Goal: Task Accomplishment & Management: Use online tool/utility

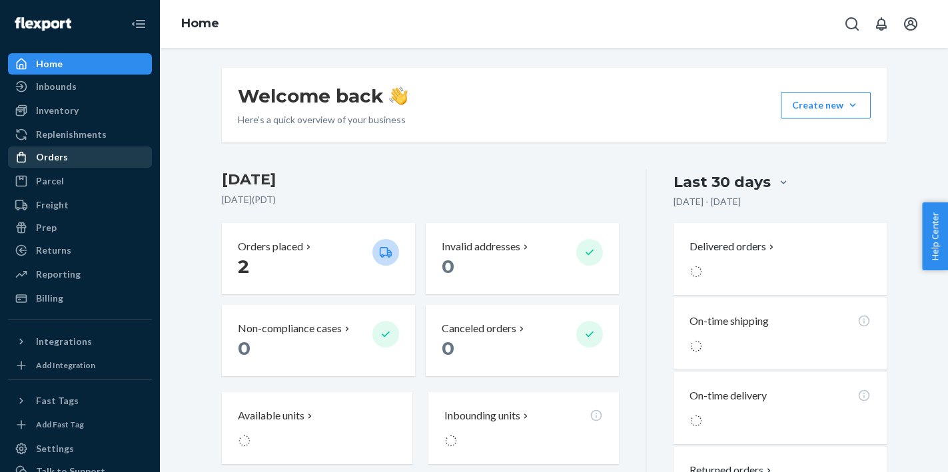
click at [81, 152] on div "Orders" at bounding box center [79, 157] width 141 height 19
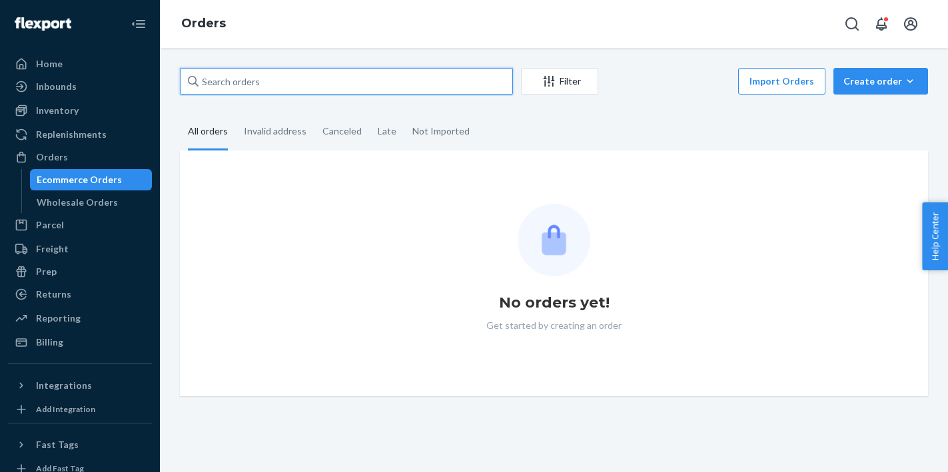
click at [296, 87] on input "text" at bounding box center [346, 81] width 333 height 27
paste input "54108"
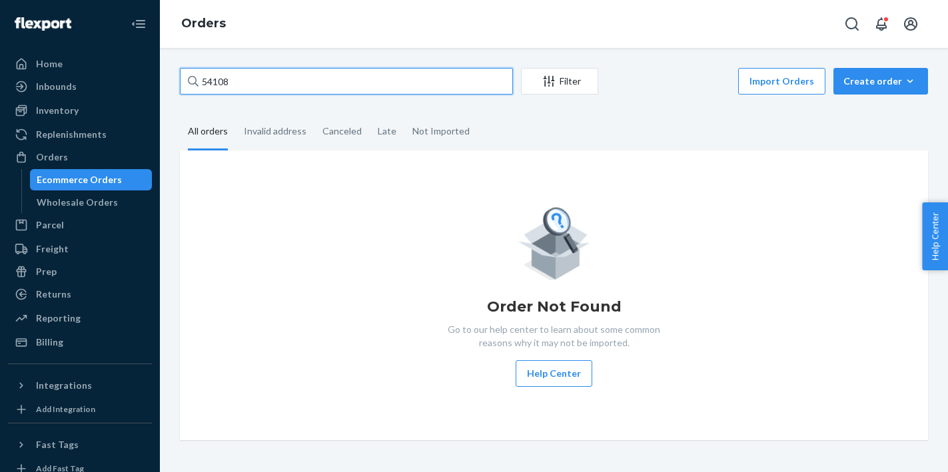
type input "54108"
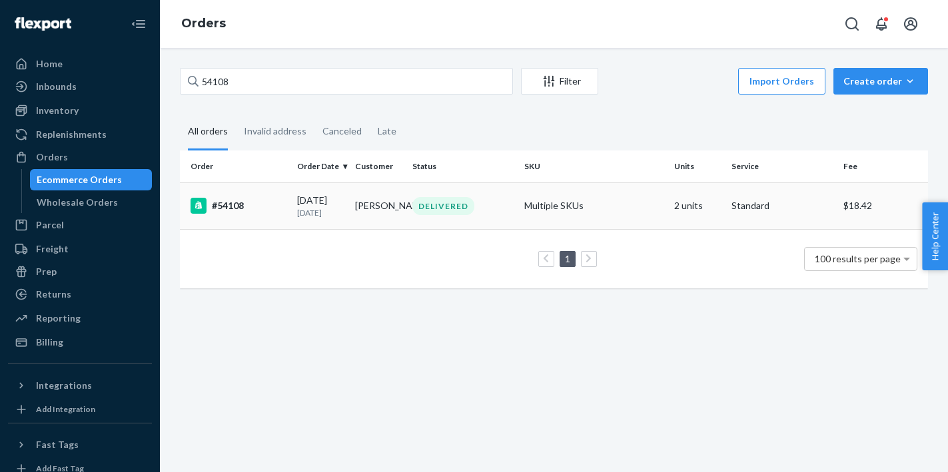
click at [280, 201] on div "#54108" at bounding box center [239, 206] width 96 height 16
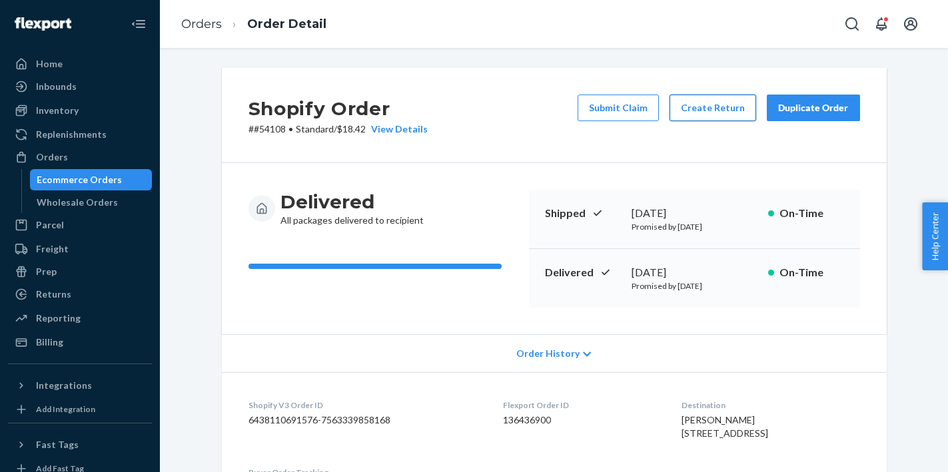
click at [690, 109] on button "Create Return" at bounding box center [713, 108] width 87 height 27
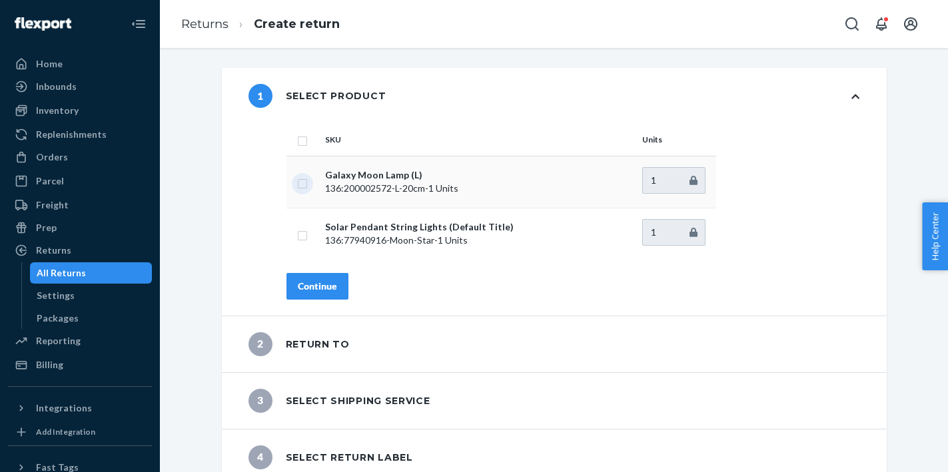
click at [303, 184] on input "checkbox" at bounding box center [302, 182] width 11 height 14
checkbox input "true"
click at [297, 233] on input "checkbox" at bounding box center [302, 234] width 11 height 14
checkbox input "true"
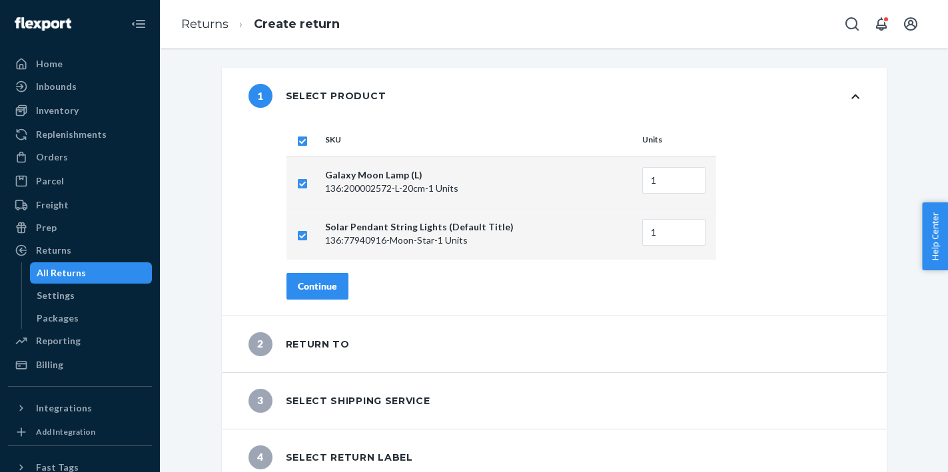
click at [321, 285] on div "Continue" at bounding box center [317, 286] width 39 height 13
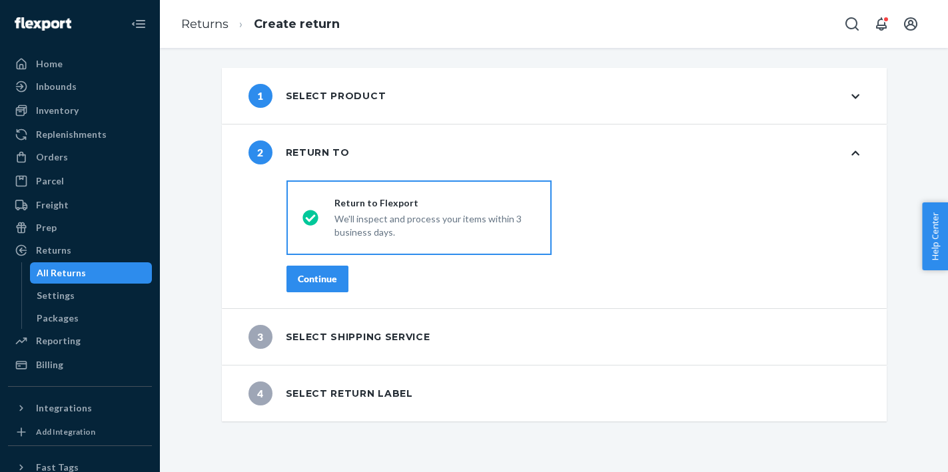
click at [321, 285] on div "Continue" at bounding box center [317, 279] width 39 height 13
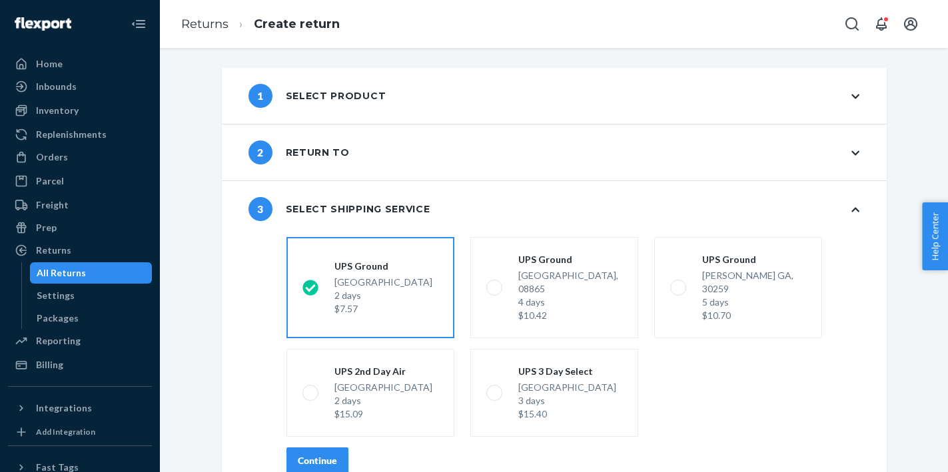
click at [338, 448] on button "Continue" at bounding box center [318, 461] width 62 height 27
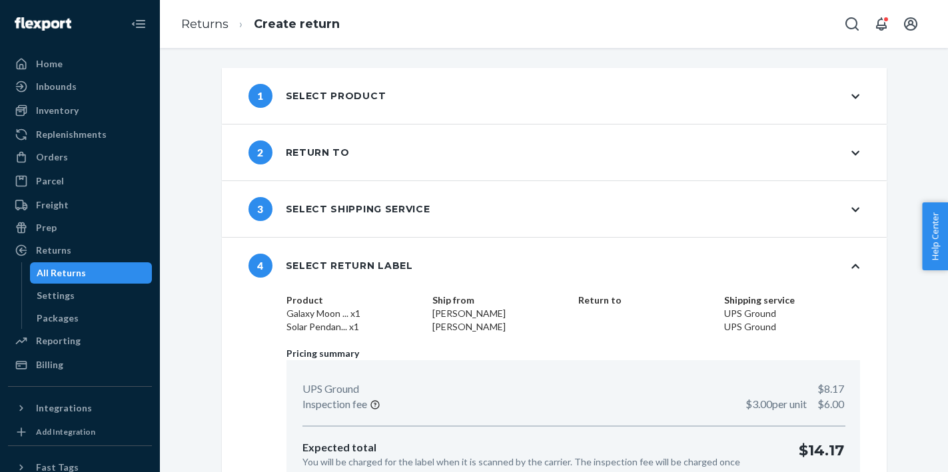
scroll to position [84, 0]
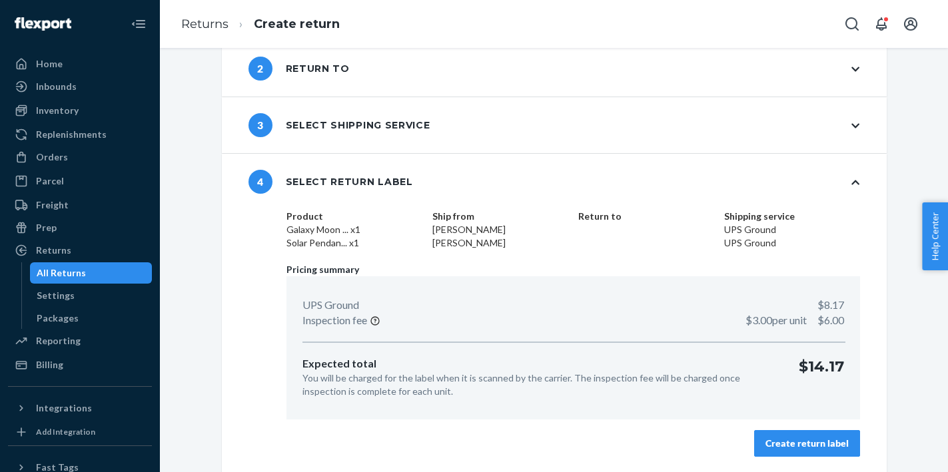
click at [831, 442] on div "Create return label" at bounding box center [807, 443] width 83 height 13
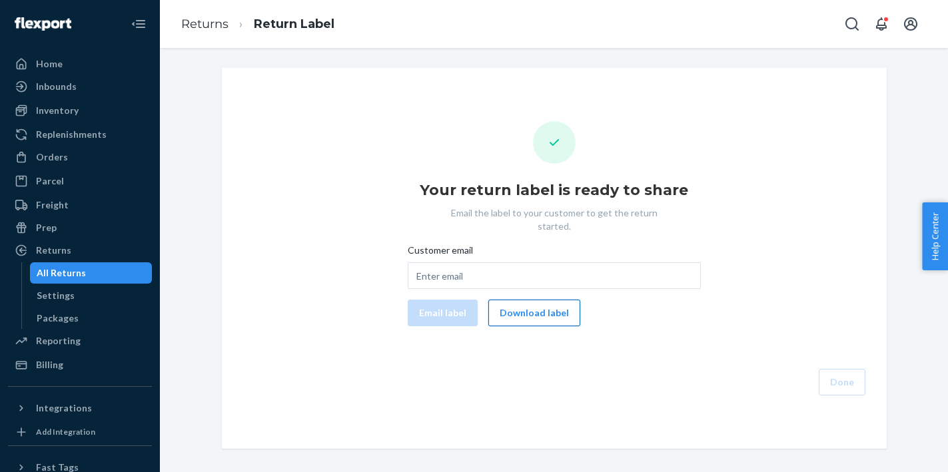
click at [521, 302] on button "Download label" at bounding box center [534, 313] width 92 height 27
